Goal: Information Seeking & Learning: Learn about a topic

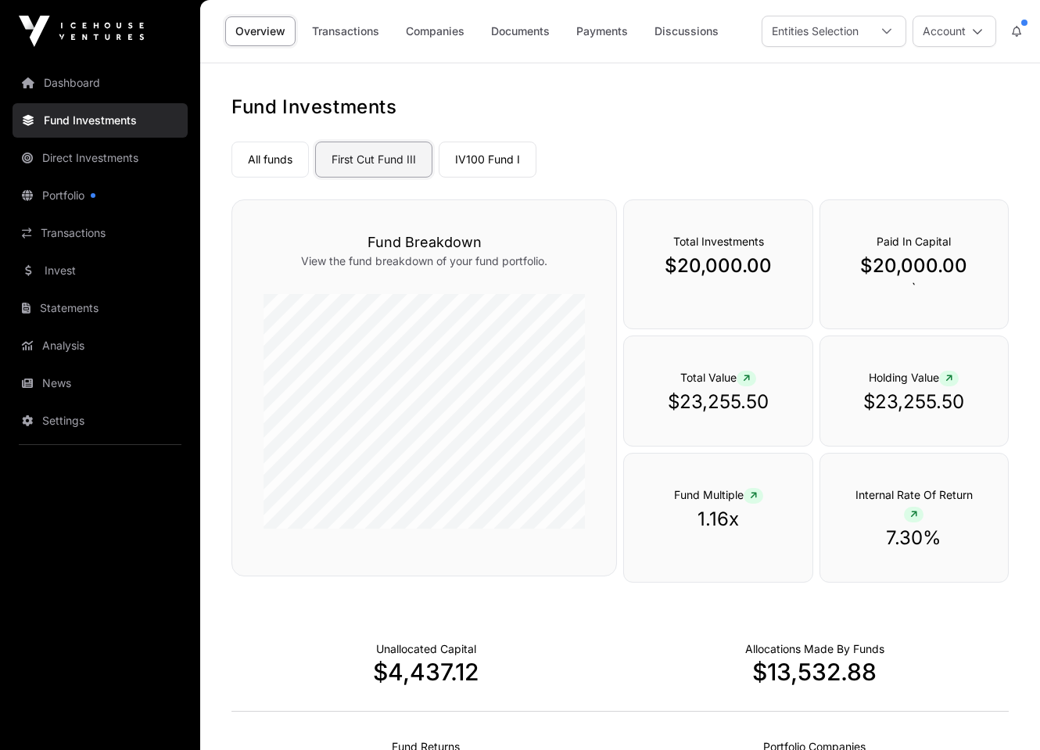
click at [376, 159] on link "First Cut Fund III" at bounding box center [373, 160] width 117 height 36
click at [426, 37] on link "Companies" at bounding box center [435, 31] width 79 height 30
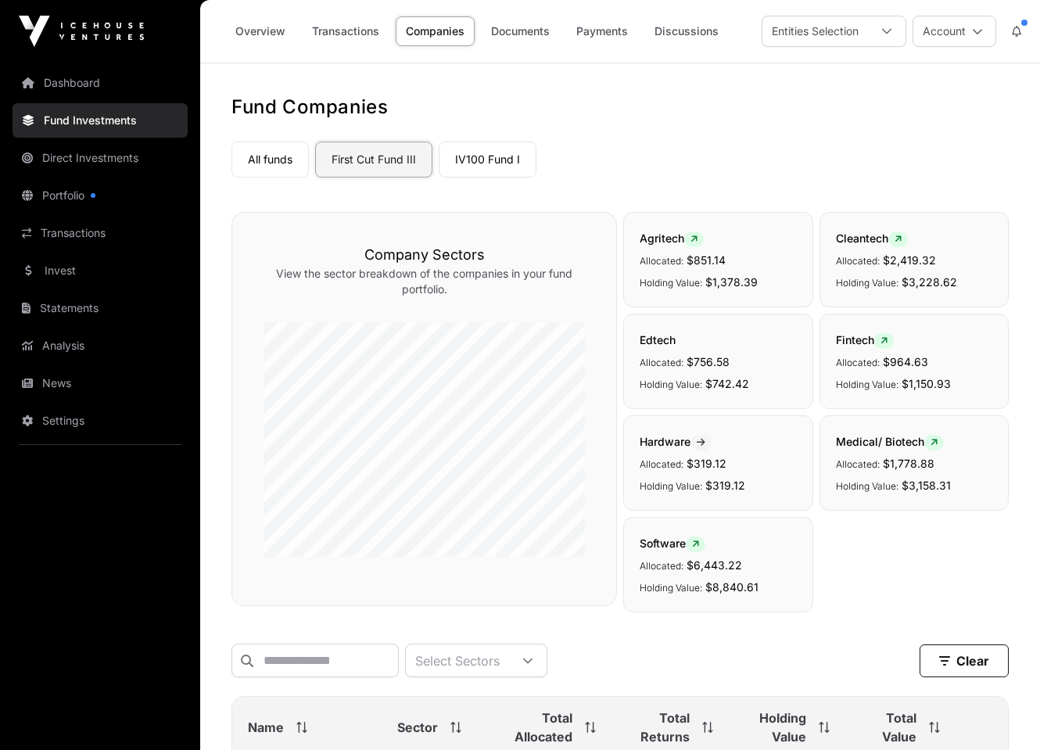
click at [384, 163] on link "First Cut Fund III" at bounding box center [373, 160] width 117 height 36
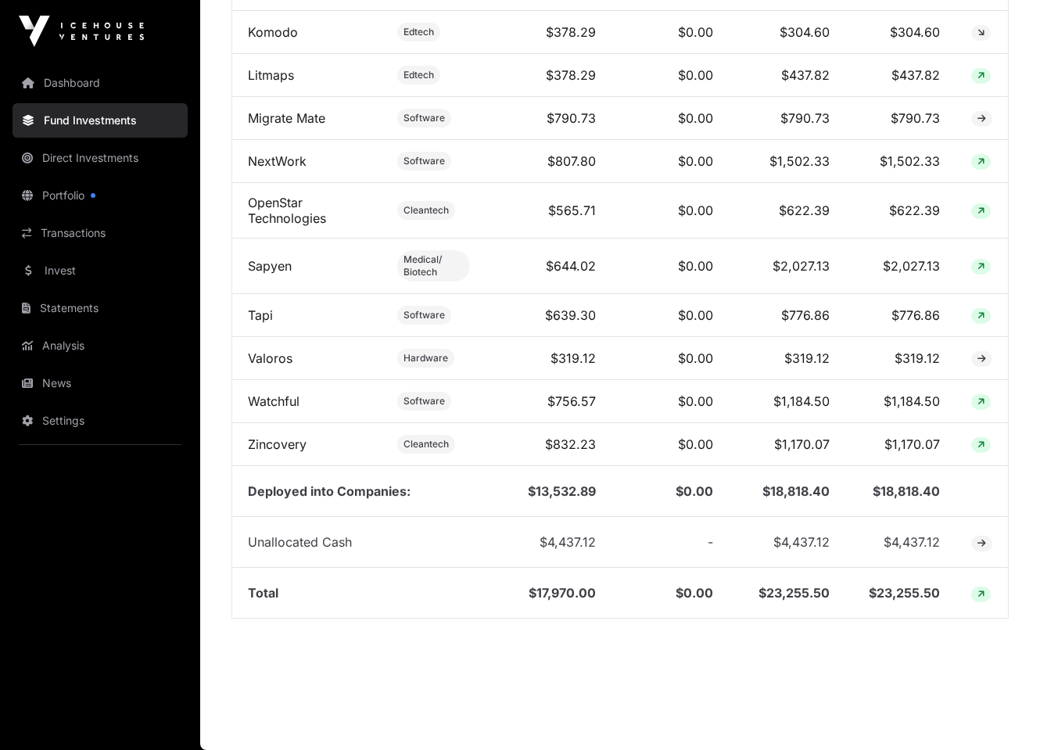
scroll to position [1454, 0]
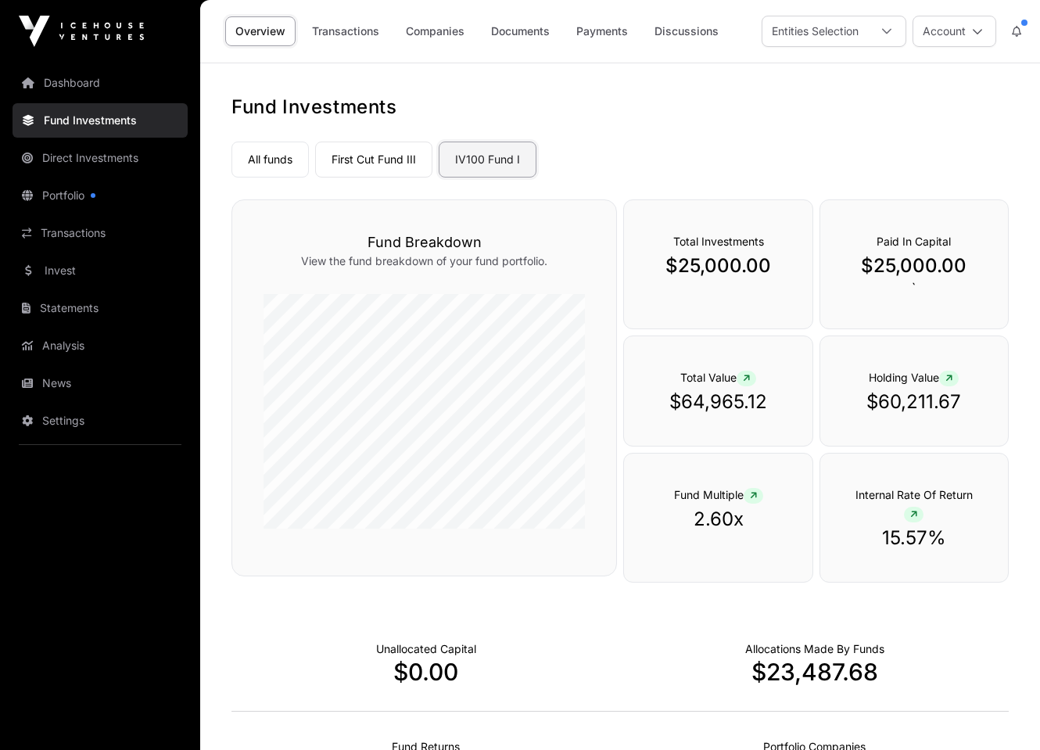
click at [483, 157] on link "IV100 Fund I" at bounding box center [488, 160] width 98 height 36
click at [453, 31] on link "Companies" at bounding box center [435, 31] width 79 height 30
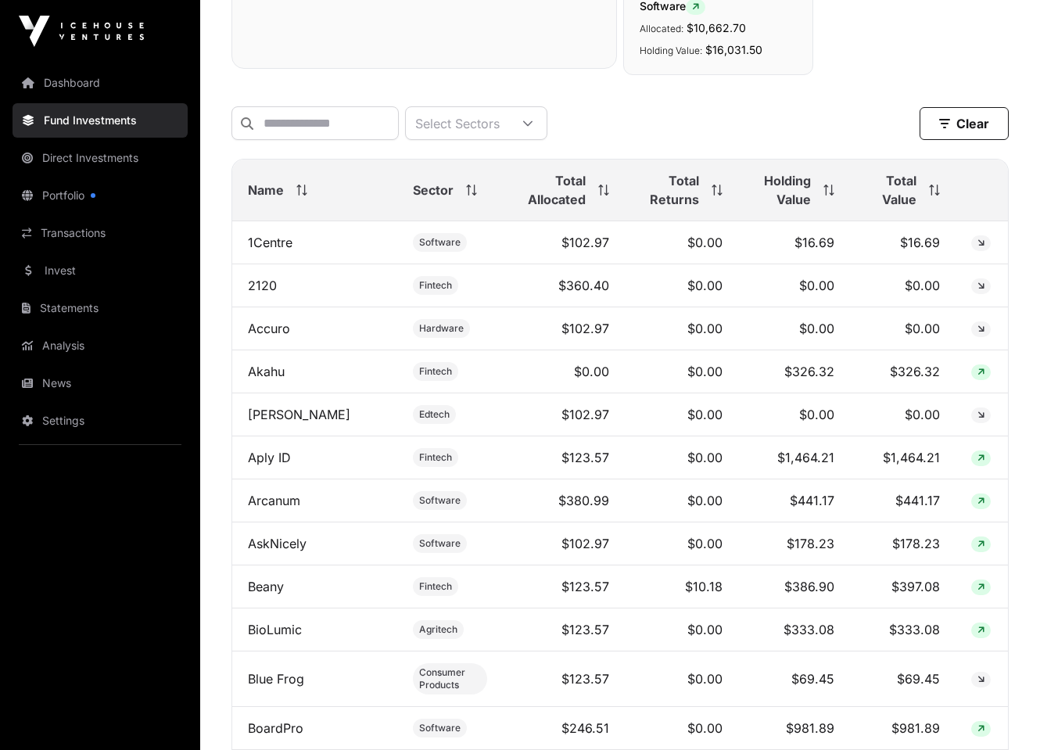
scroll to position [573, 0]
